Goal: Task Accomplishment & Management: Manage account settings

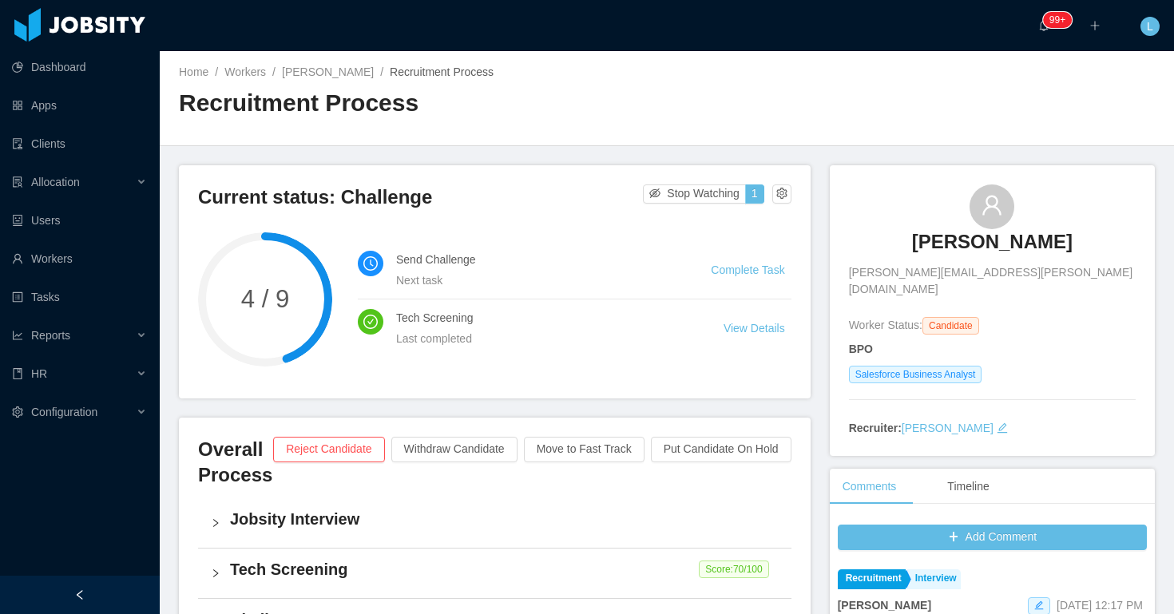
scroll to position [4, 0]
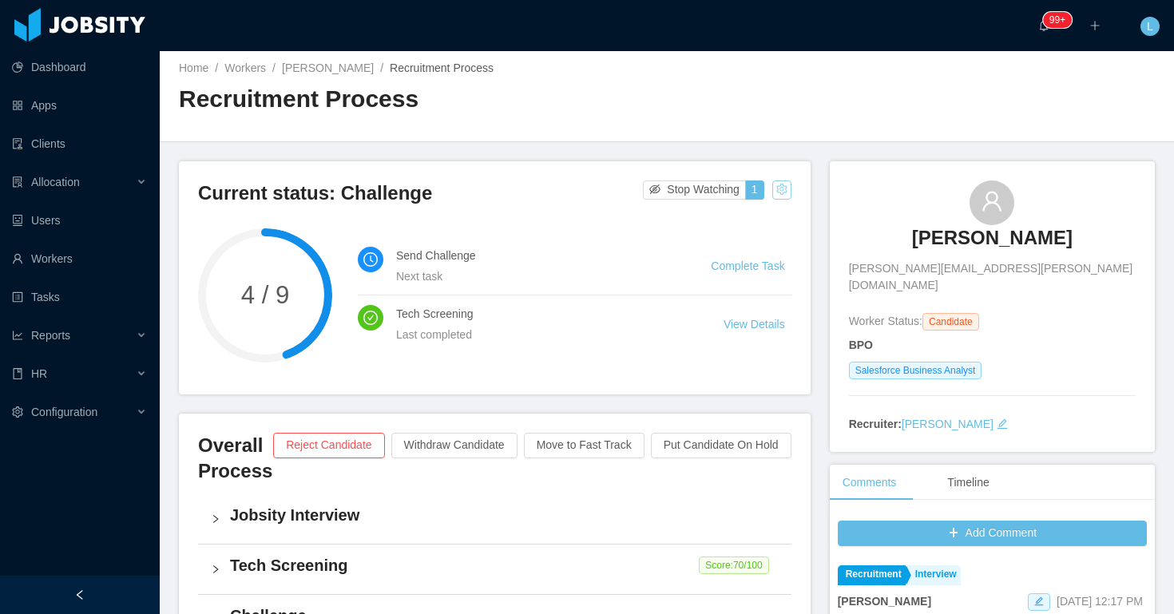
click at [777, 185] on button "button" at bounding box center [781, 189] width 19 height 19
click at [746, 244] on div "Change status" at bounding box center [743, 241] width 72 height 18
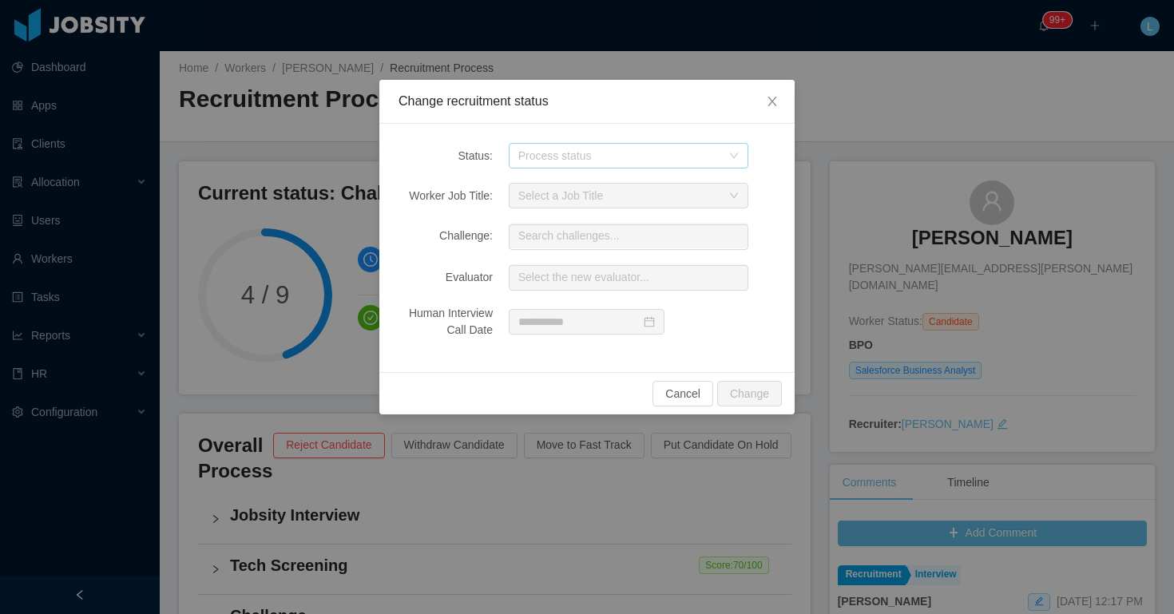
click at [607, 159] on div "Process status" at bounding box center [619, 156] width 203 height 16
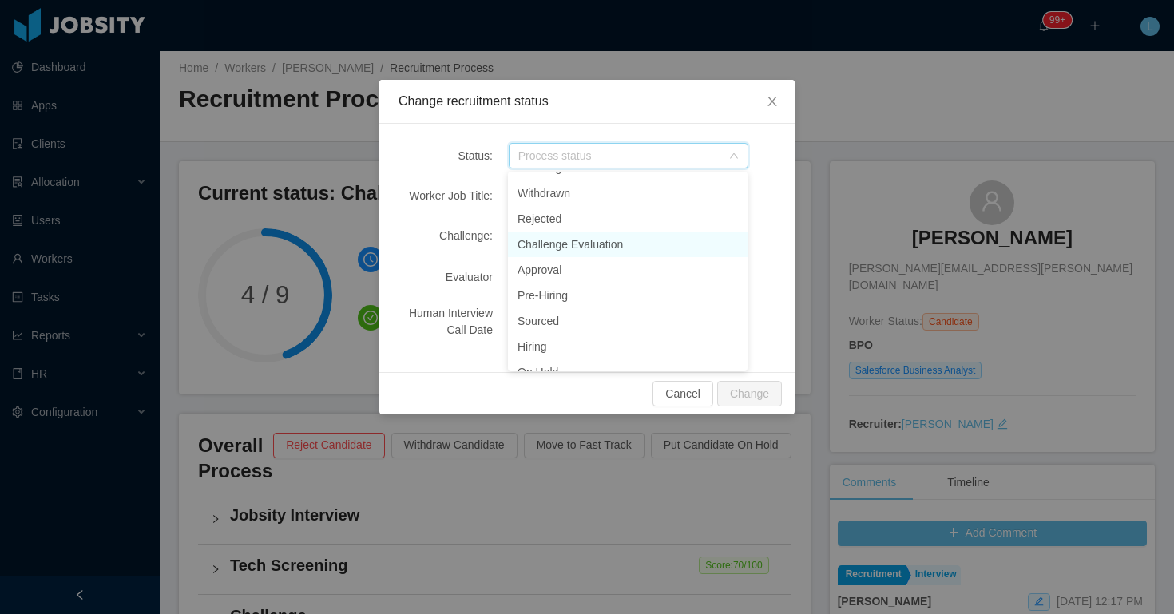
scroll to position [98, 0]
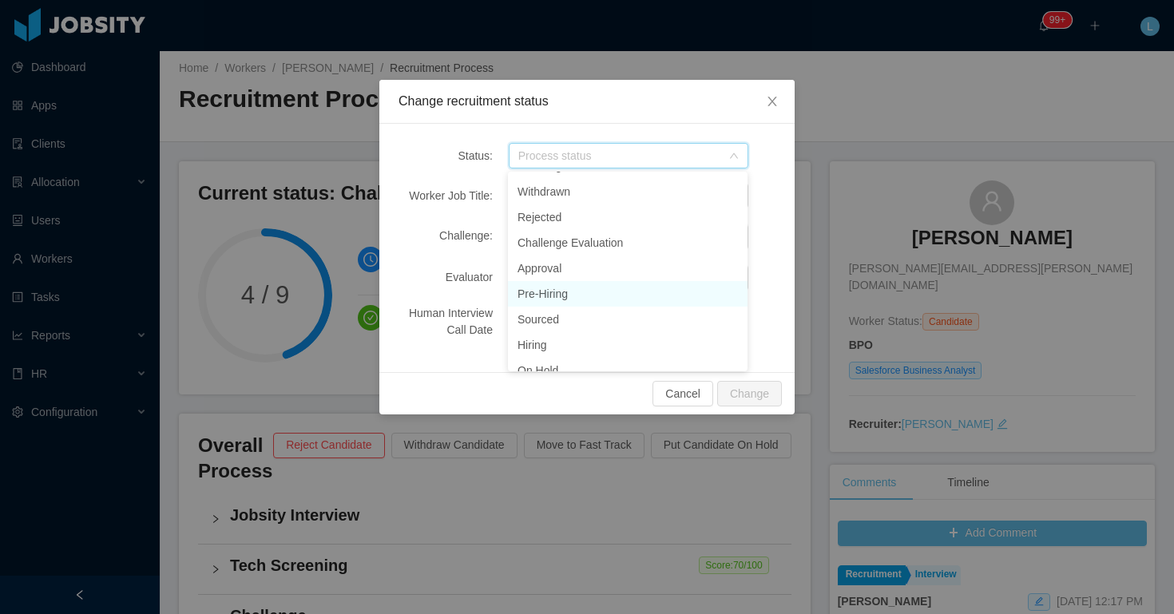
click at [567, 294] on li "Pre-Hiring" at bounding box center [628, 294] width 240 height 26
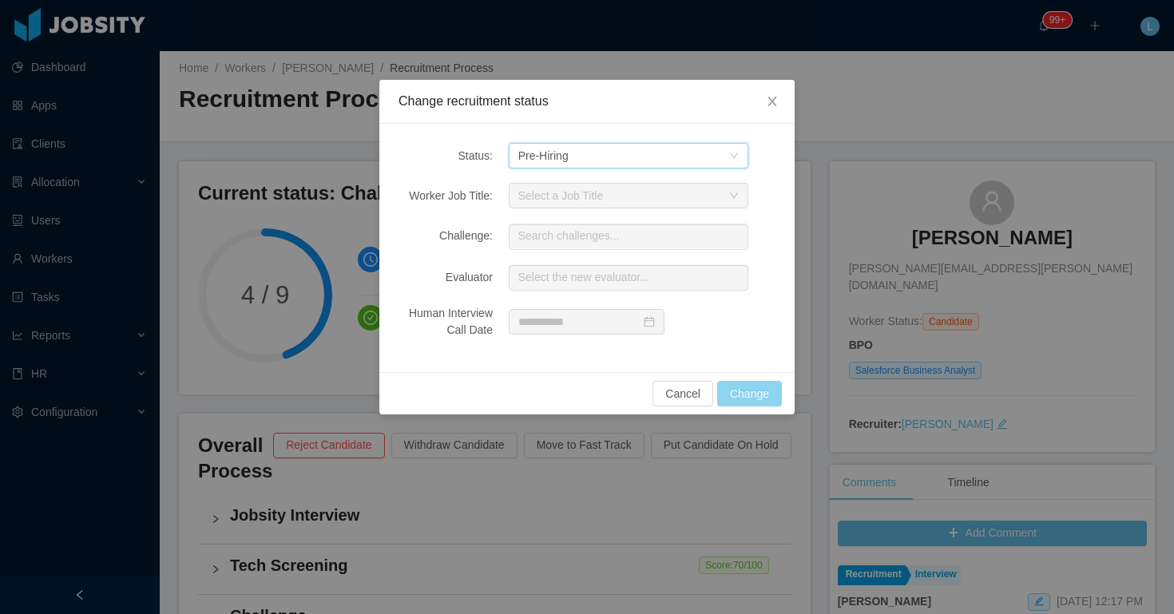
click at [756, 390] on button "Change" at bounding box center [749, 394] width 65 height 26
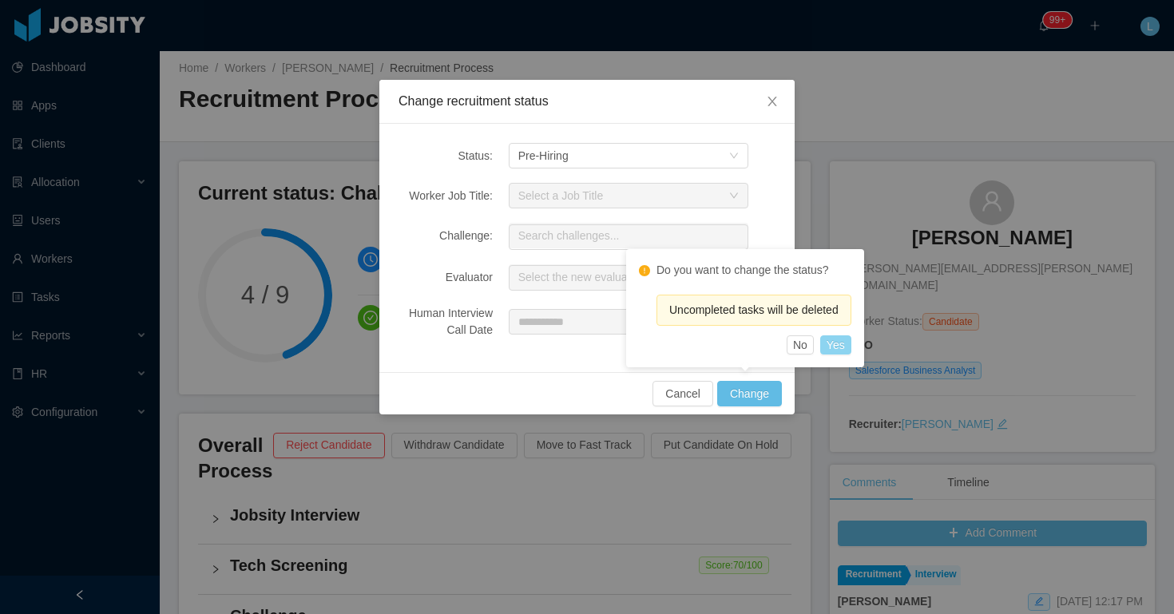
click at [842, 350] on button "Yes" at bounding box center [835, 344] width 31 height 19
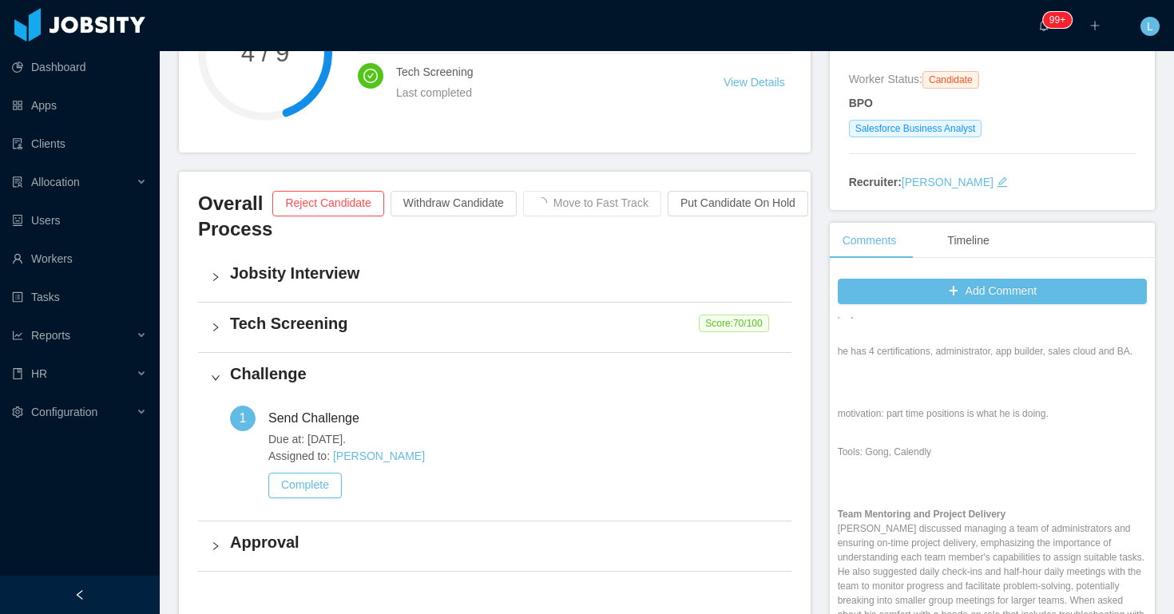
scroll to position [0, 0]
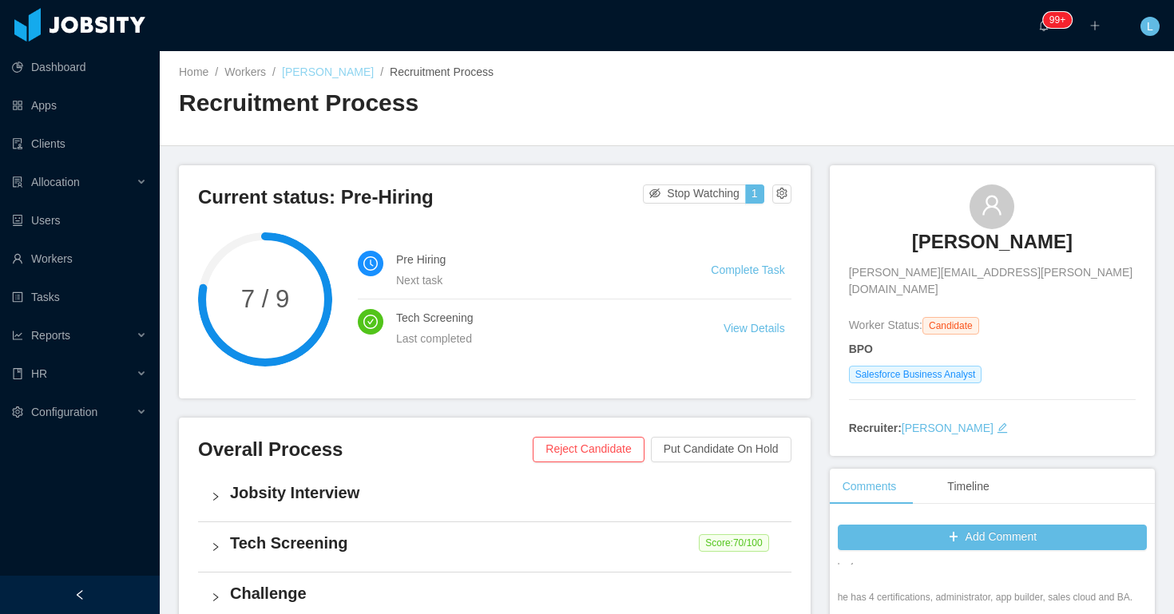
click at [329, 71] on link "Emilio Dufour" at bounding box center [328, 71] width 92 height 13
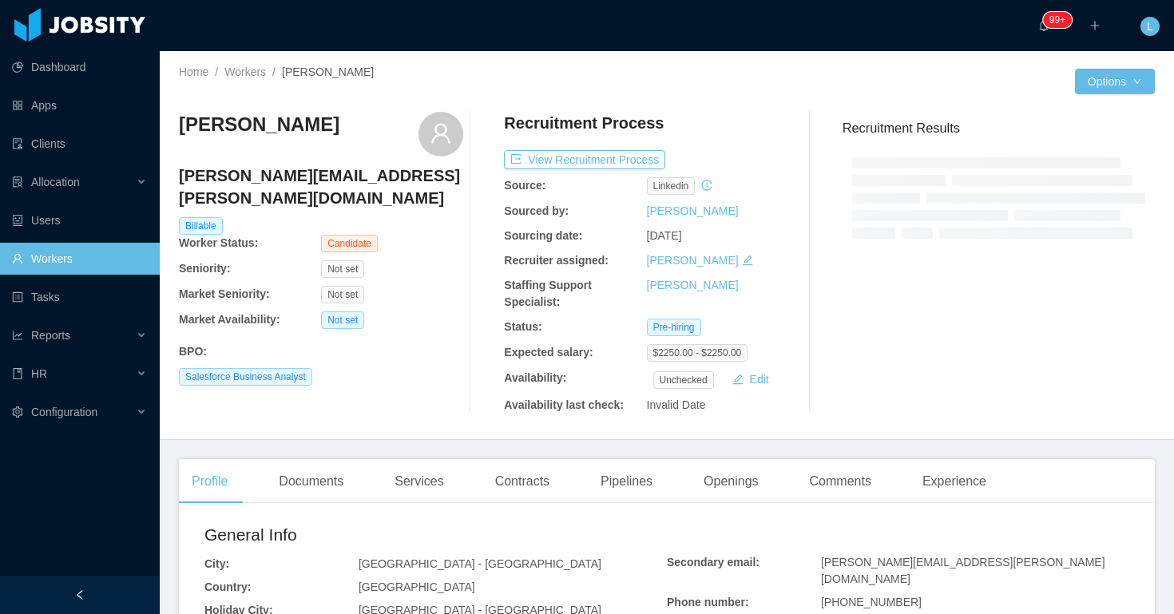
click at [313, 378] on div "Emilio Dufour emilio.dufour.m@gmail.com Billable Worker Status: Candidate Senio…" at bounding box center [321, 263] width 284 height 302
click at [311, 467] on div "Documents" at bounding box center [311, 481] width 90 height 45
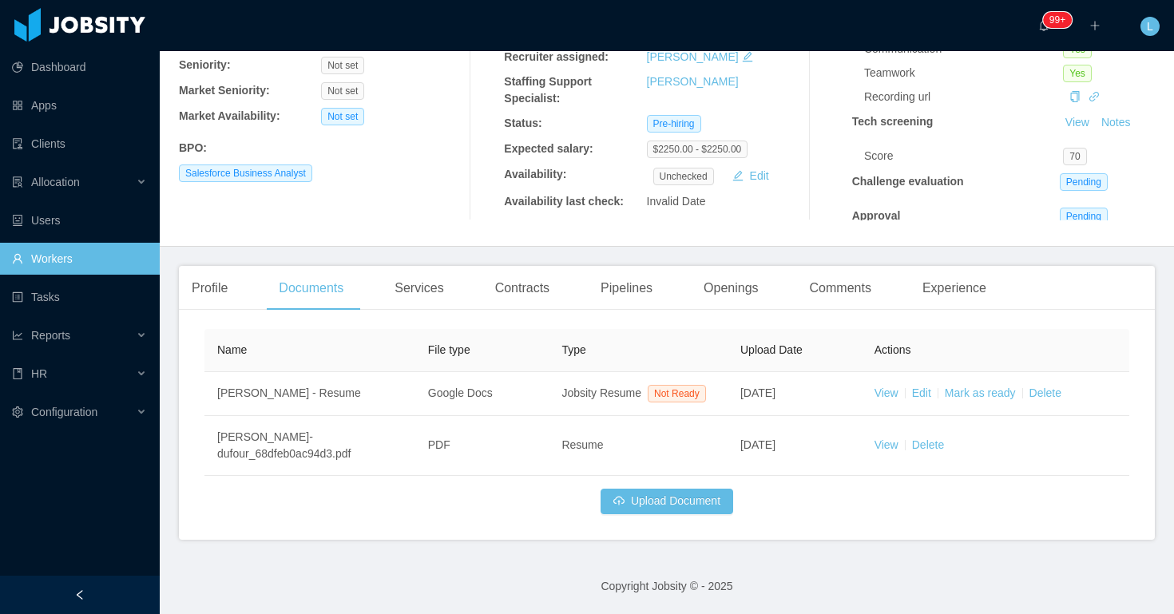
scroll to position [220, 0]
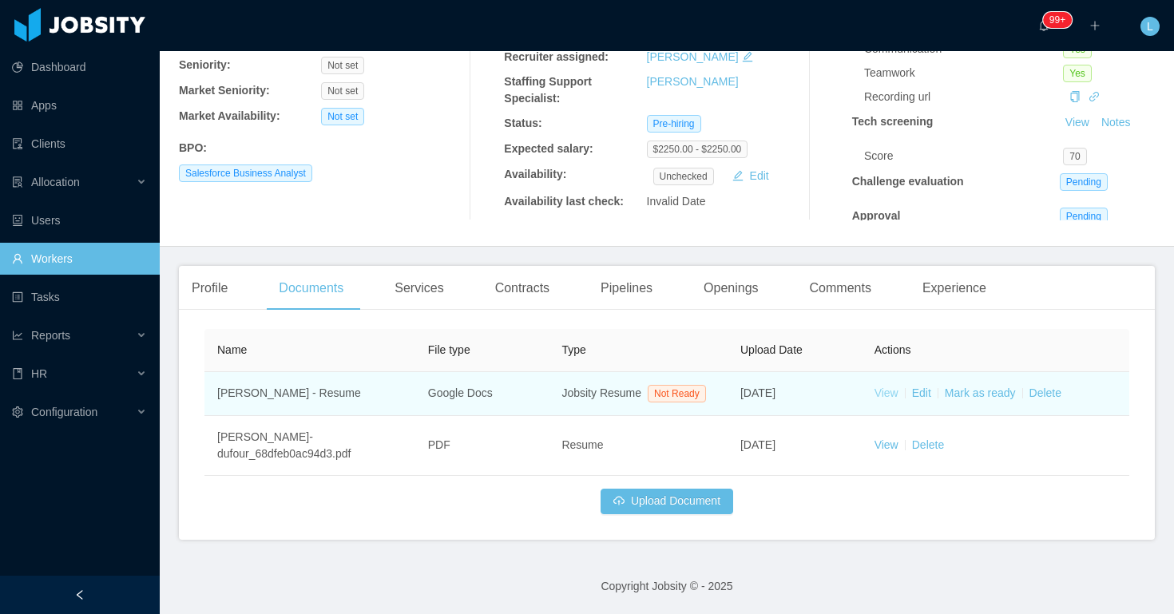
click at [880, 386] on link "View" at bounding box center [886, 392] width 24 height 13
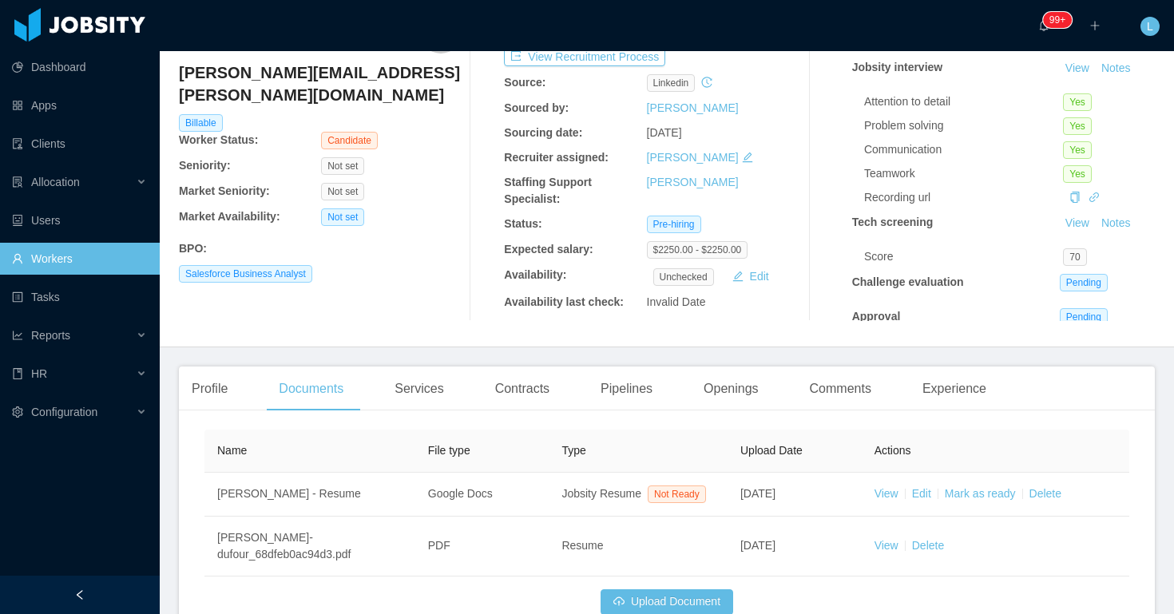
scroll to position [0, 0]
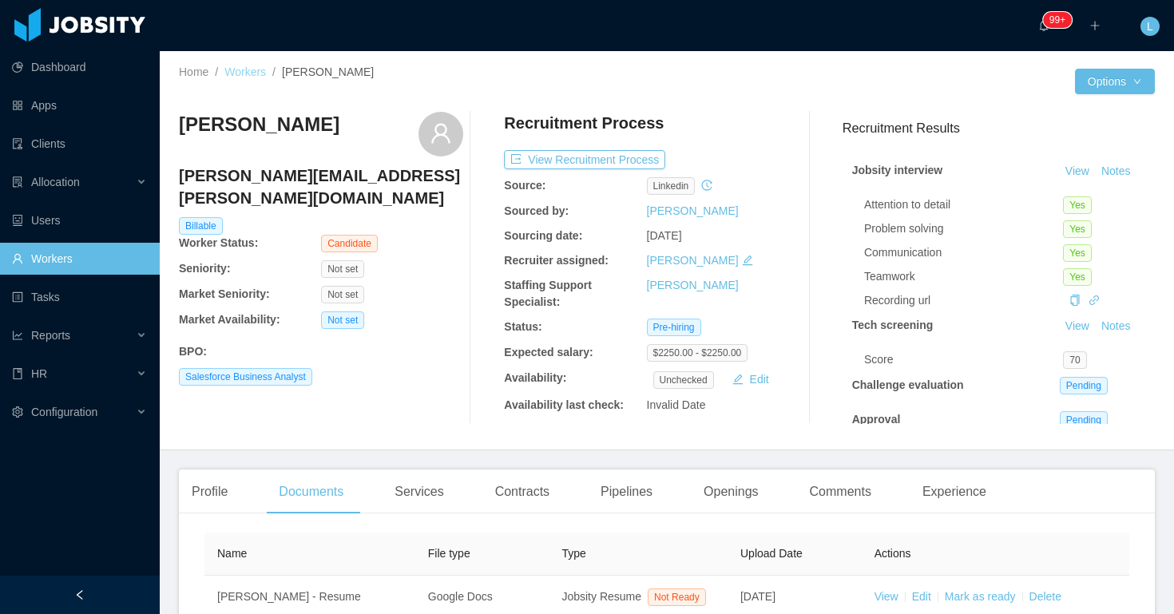
click at [251, 67] on link "Workers" at bounding box center [245, 71] width 42 height 13
